Goal: Entertainment & Leisure: Consume media (video, audio)

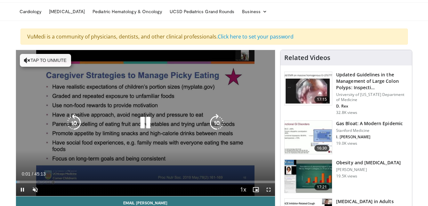
scroll to position [32, 0]
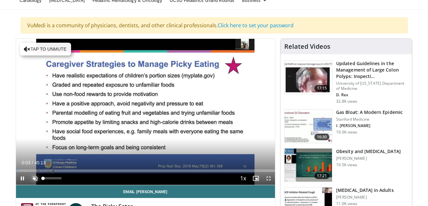
click at [35, 179] on span "Video Player" at bounding box center [35, 178] width 13 height 13
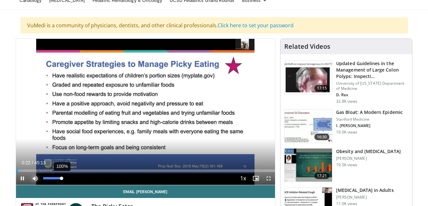
click at [61, 178] on div "Volume Level" at bounding box center [52, 178] width 18 height 2
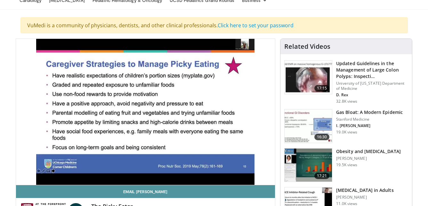
scroll to position [64, 0]
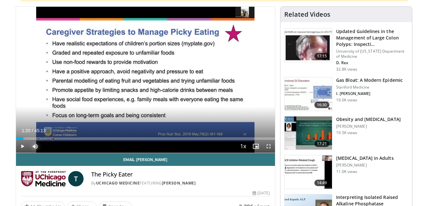
drag, startPoint x: 19, startPoint y: 138, endPoint x: 24, endPoint y: 138, distance: 5.1
click at [24, 138] on div "Progress Bar" at bounding box center [24, 138] width 1 height 3
